Goal: Task Accomplishment & Management: Use online tool/utility

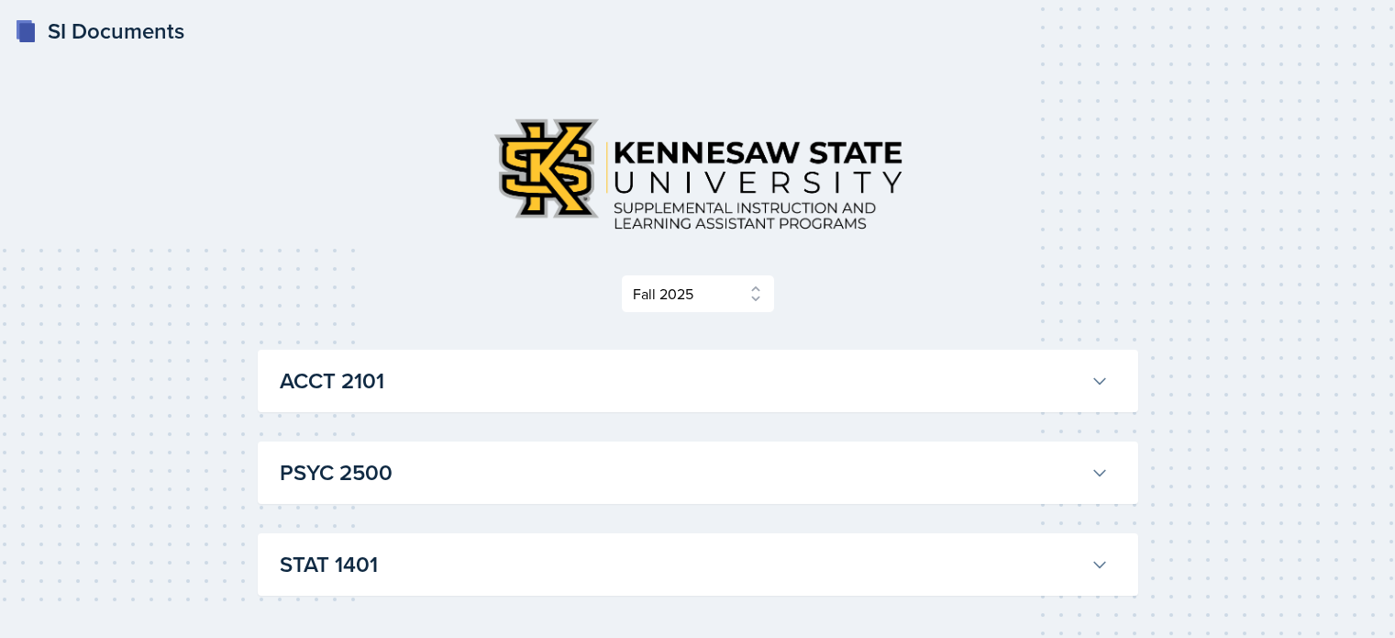
select select "2bed604d-1099-4043-b1bc-2365e8740244"
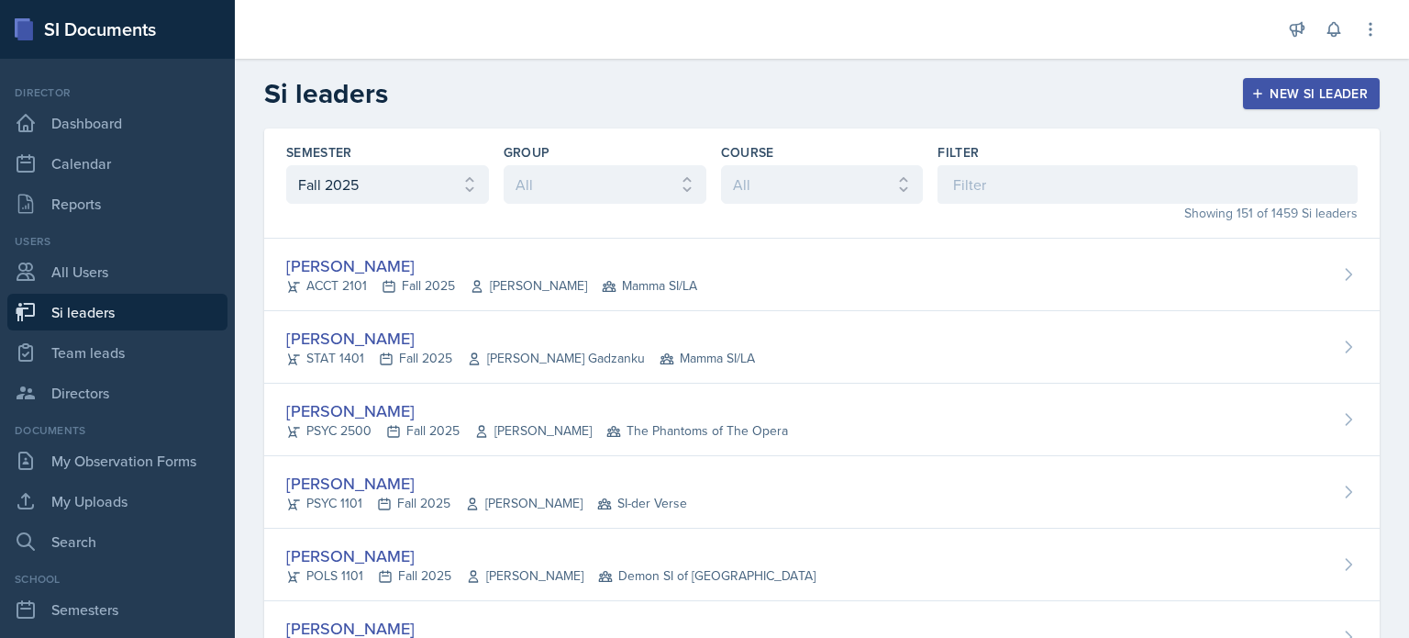
select select "2bed604d-1099-4043-b1bc-2365e8740244"
click at [1006, 183] on input at bounding box center [1148, 184] width 420 height 39
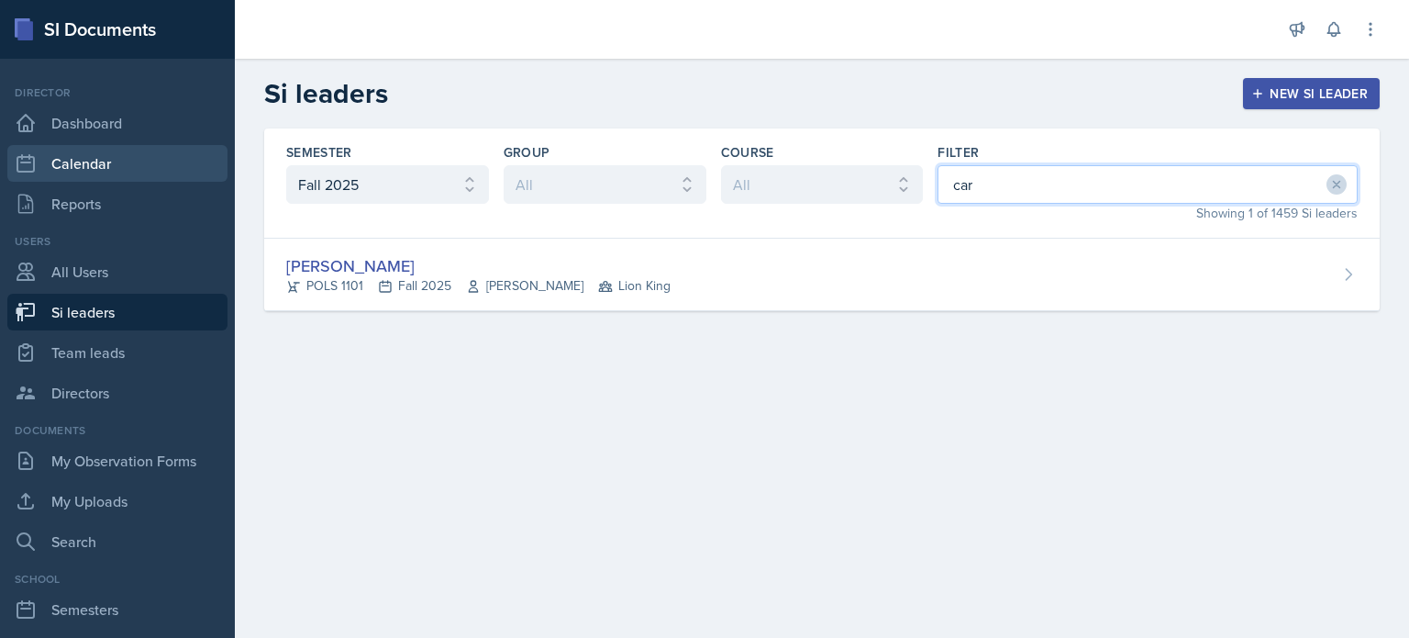
type input "car"
click at [98, 172] on link "Calendar" at bounding box center [117, 163] width 220 height 37
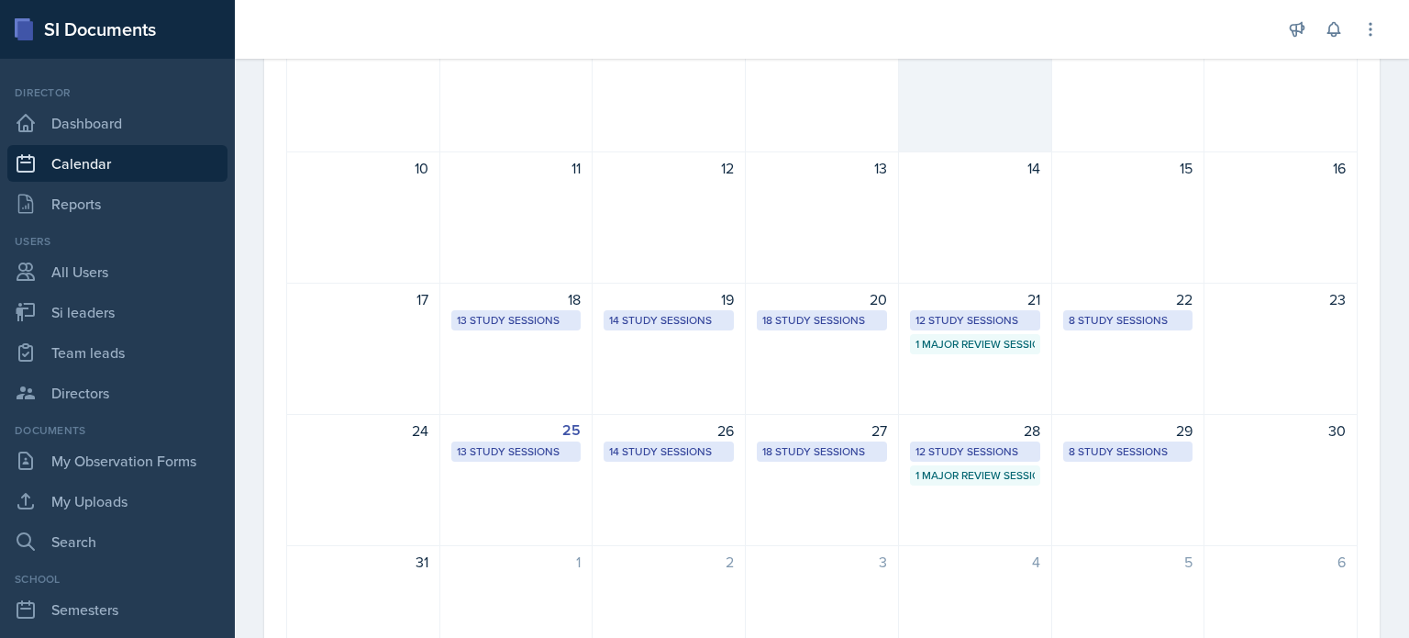
scroll to position [367, 0]
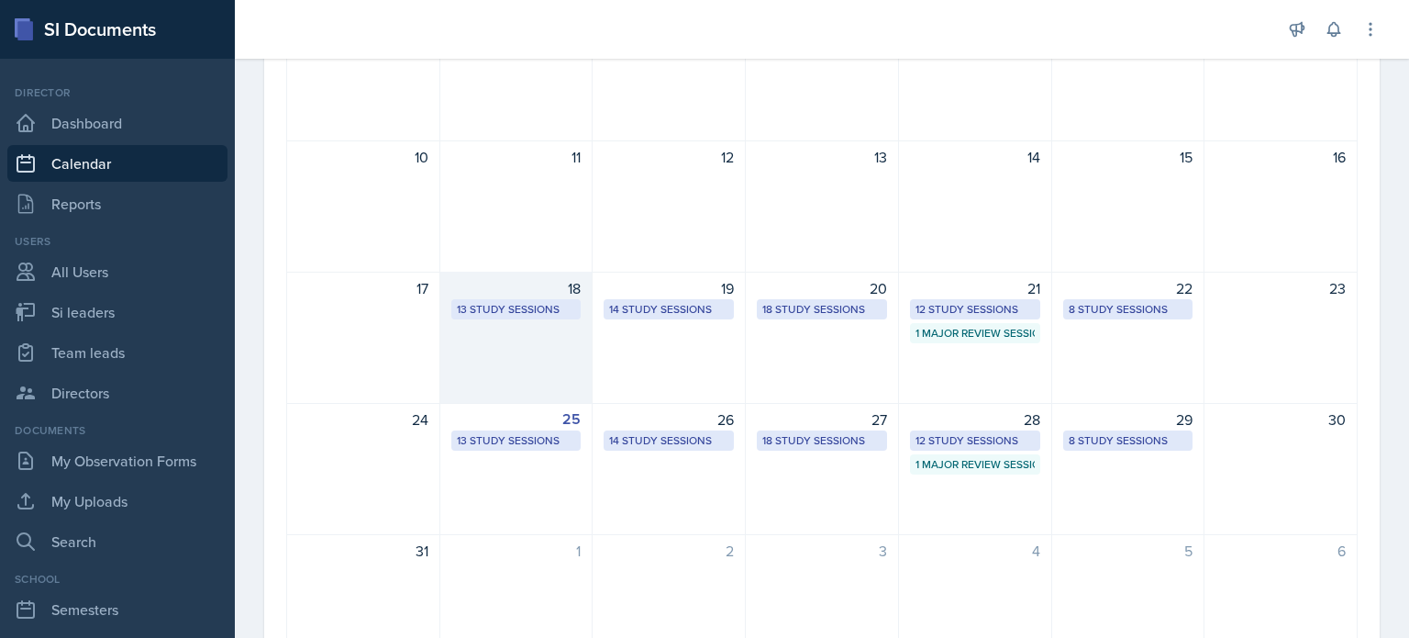
click at [509, 341] on div "18 13 Study Sessions" at bounding box center [516, 338] width 153 height 132
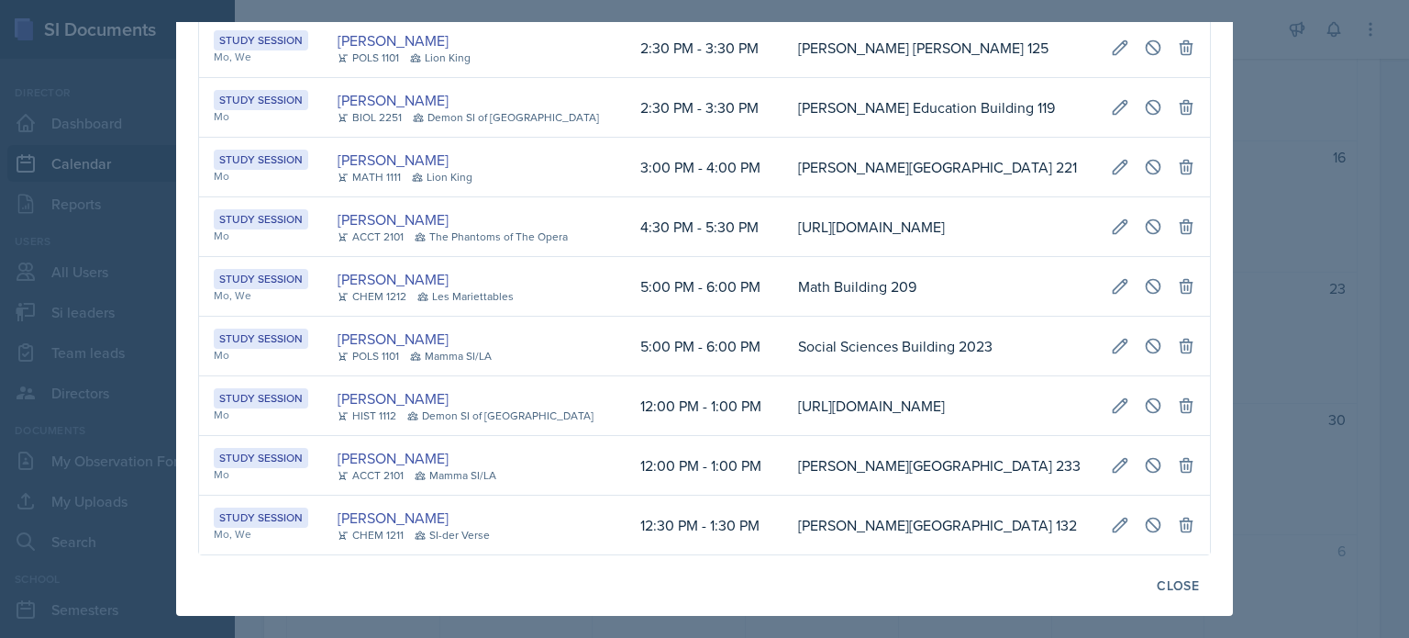
scroll to position [223, 0]
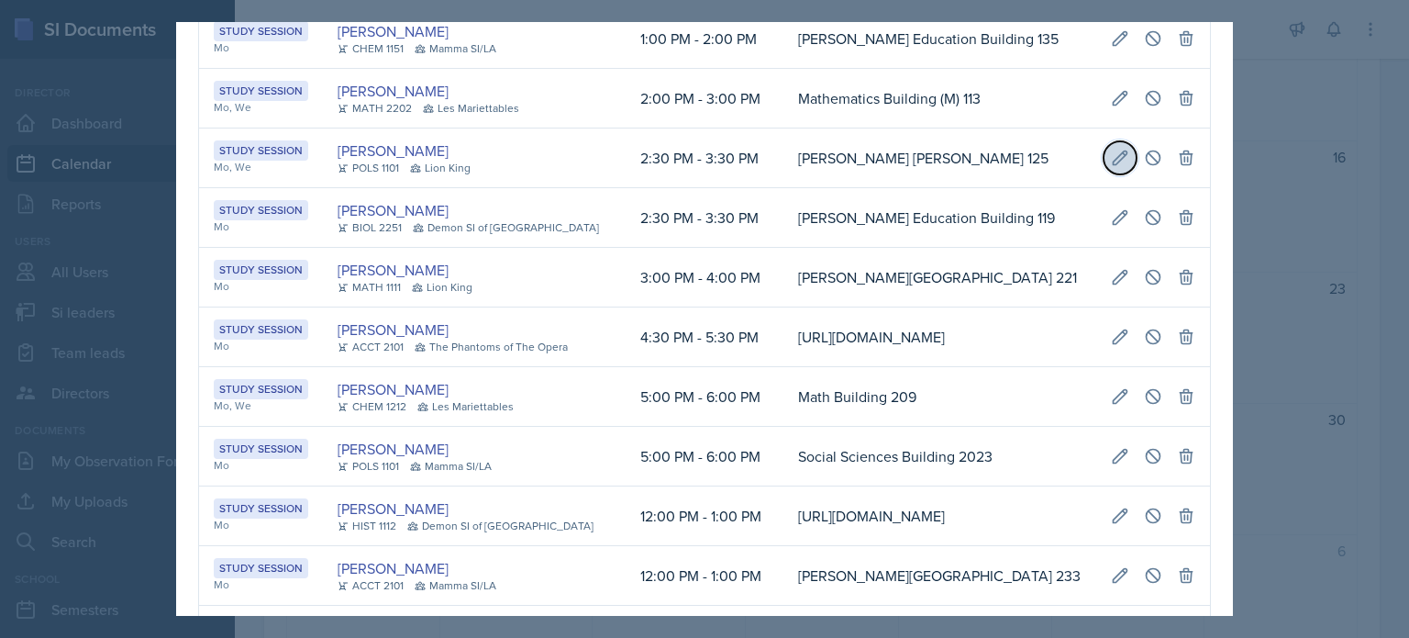
click at [1113, 164] on icon at bounding box center [1120, 157] width 14 height 14
select select "2"
select select "30"
select select "PM"
select select "3"
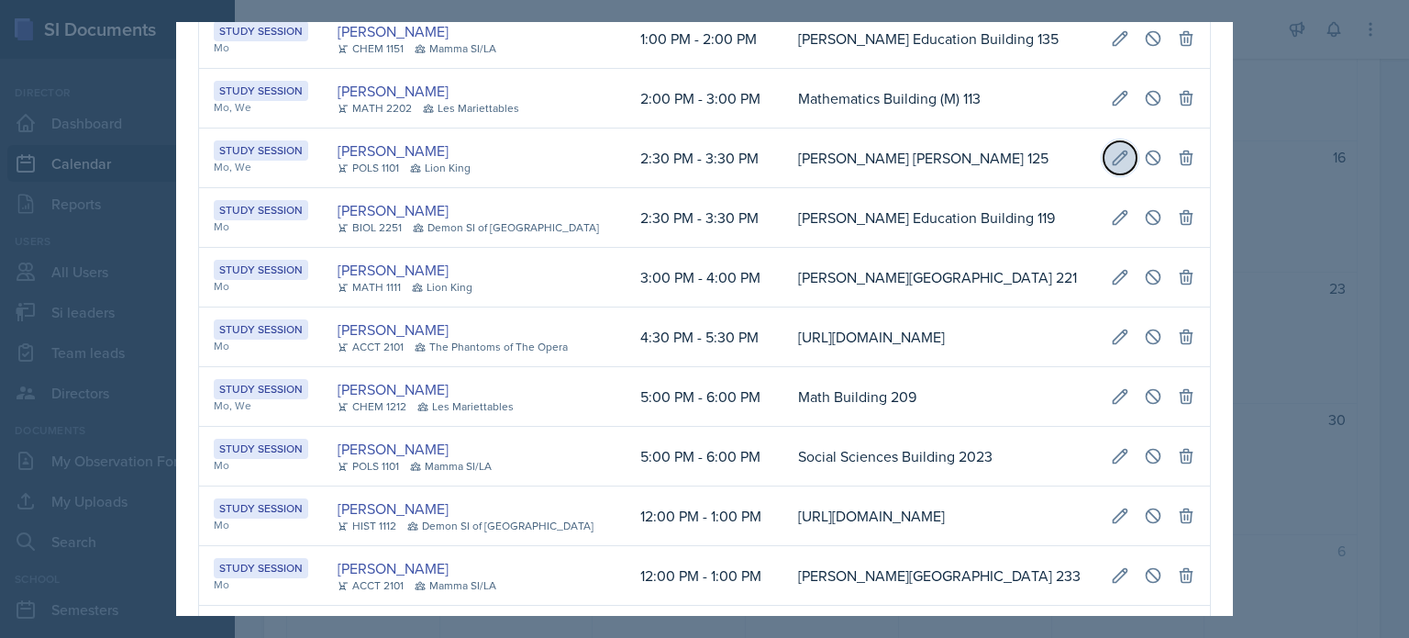
select select "30"
select select "PM"
type input "[PERSON_NAME] [PERSON_NAME] 125"
select select "d66089cd-5ee7-4f89-a345-f1bdd1643066"
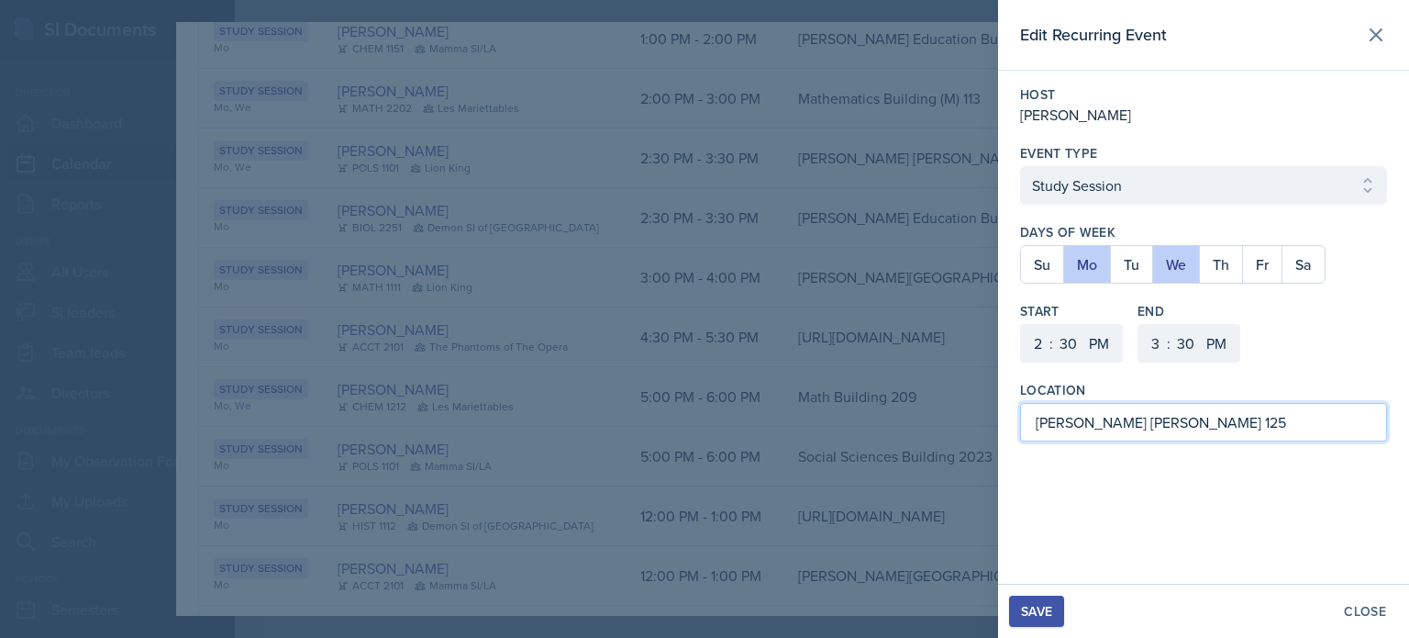
drag, startPoint x: 1181, startPoint y: 428, endPoint x: 870, endPoint y: 410, distance: 311.6
click at [870, 410] on div "Edit Recurring Event Host [PERSON_NAME] Event Type Select Event Type Study Sess…" at bounding box center [704, 319] width 1409 height 638
type input "Academic Learning Center 2100"
click at [1050, 608] on div "Save" at bounding box center [1036, 611] width 31 height 15
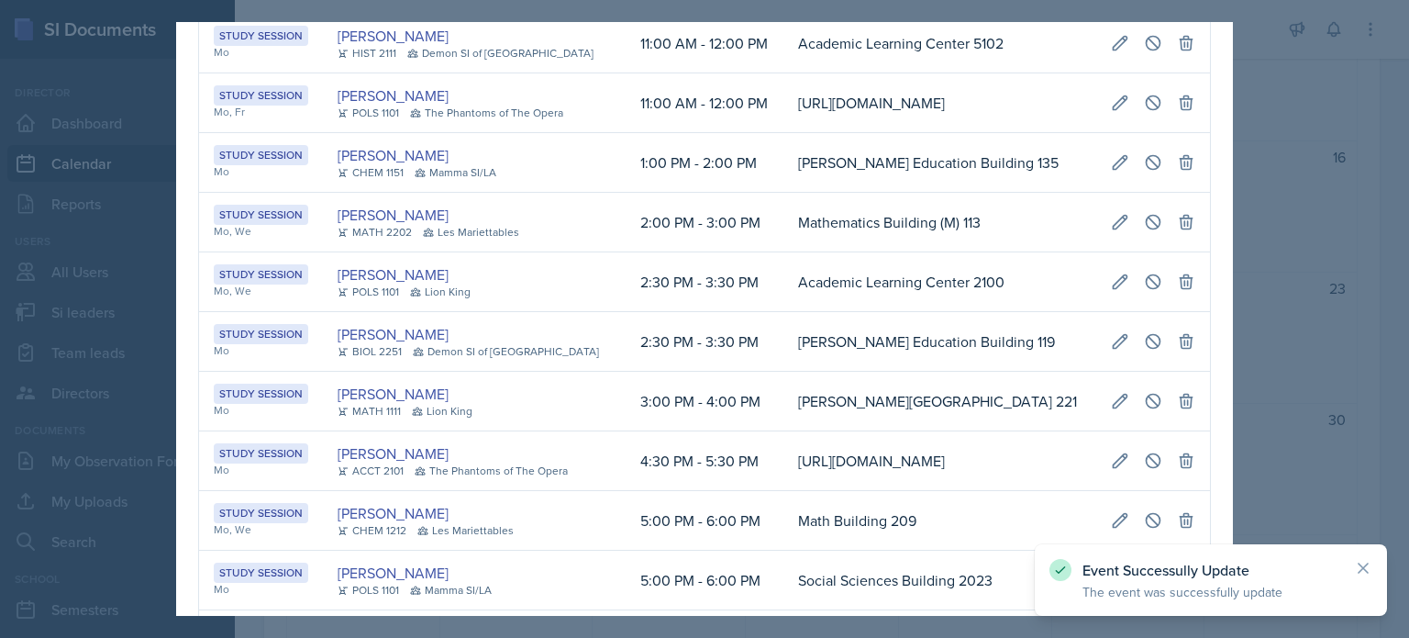
scroll to position [0, 0]
